Goal: Book appointment/travel/reservation

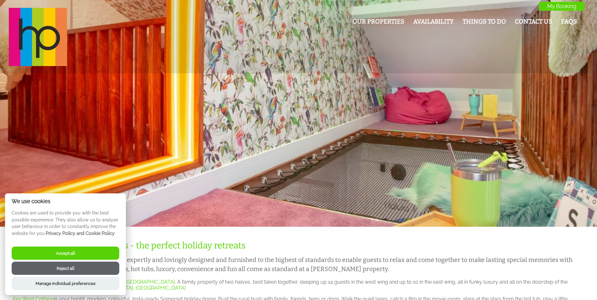
click at [90, 253] on button "Accept all" at bounding box center [66, 253] width 108 height 13
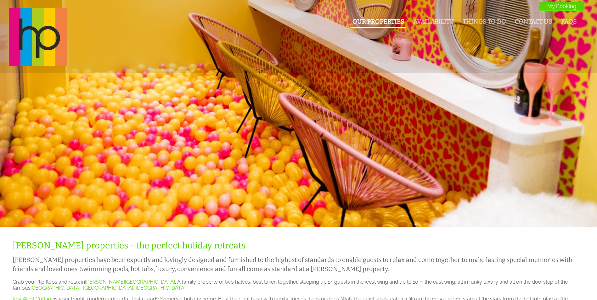
click at [383, 18] on link "Our Properties" at bounding box center [378, 21] width 52 height 7
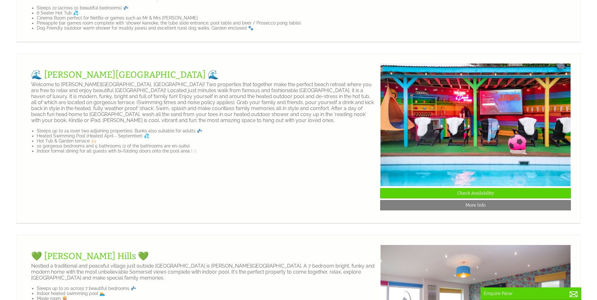
scroll to position [566, 0]
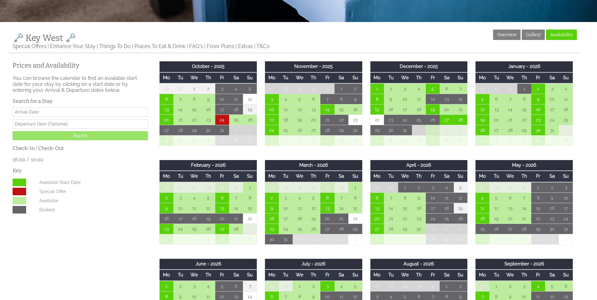
scroll to position [220, 0]
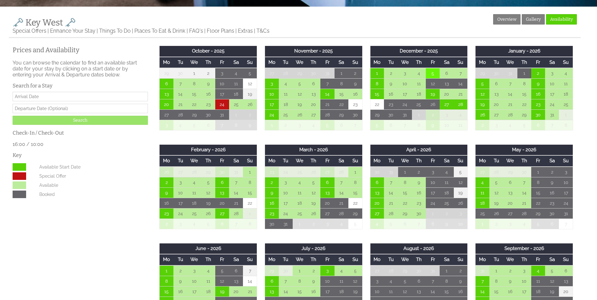
click at [433, 75] on td "5" at bounding box center [433, 73] width 14 height 11
